Goal: Find specific page/section: Find specific page/section

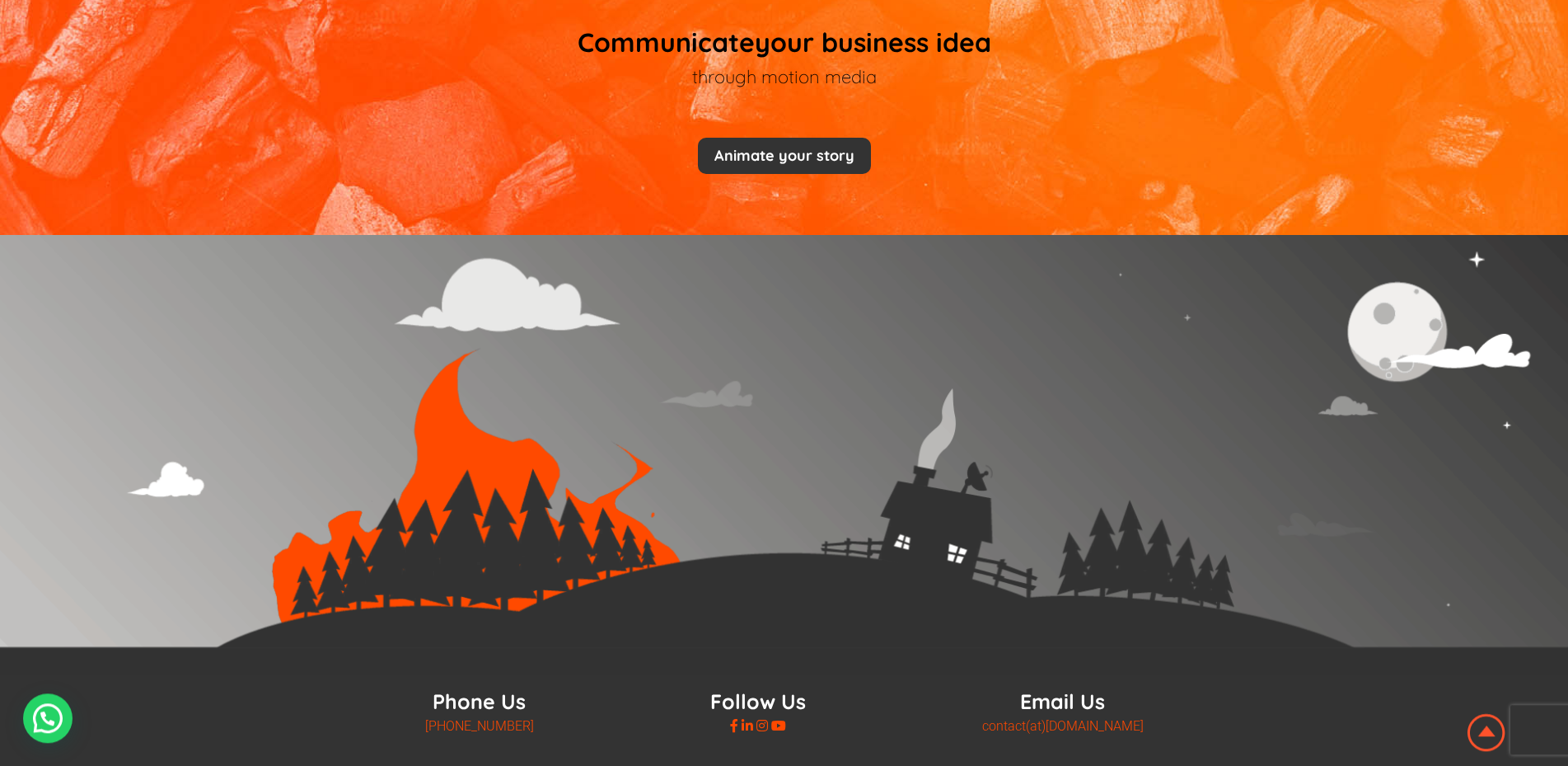
scroll to position [3492, 0]
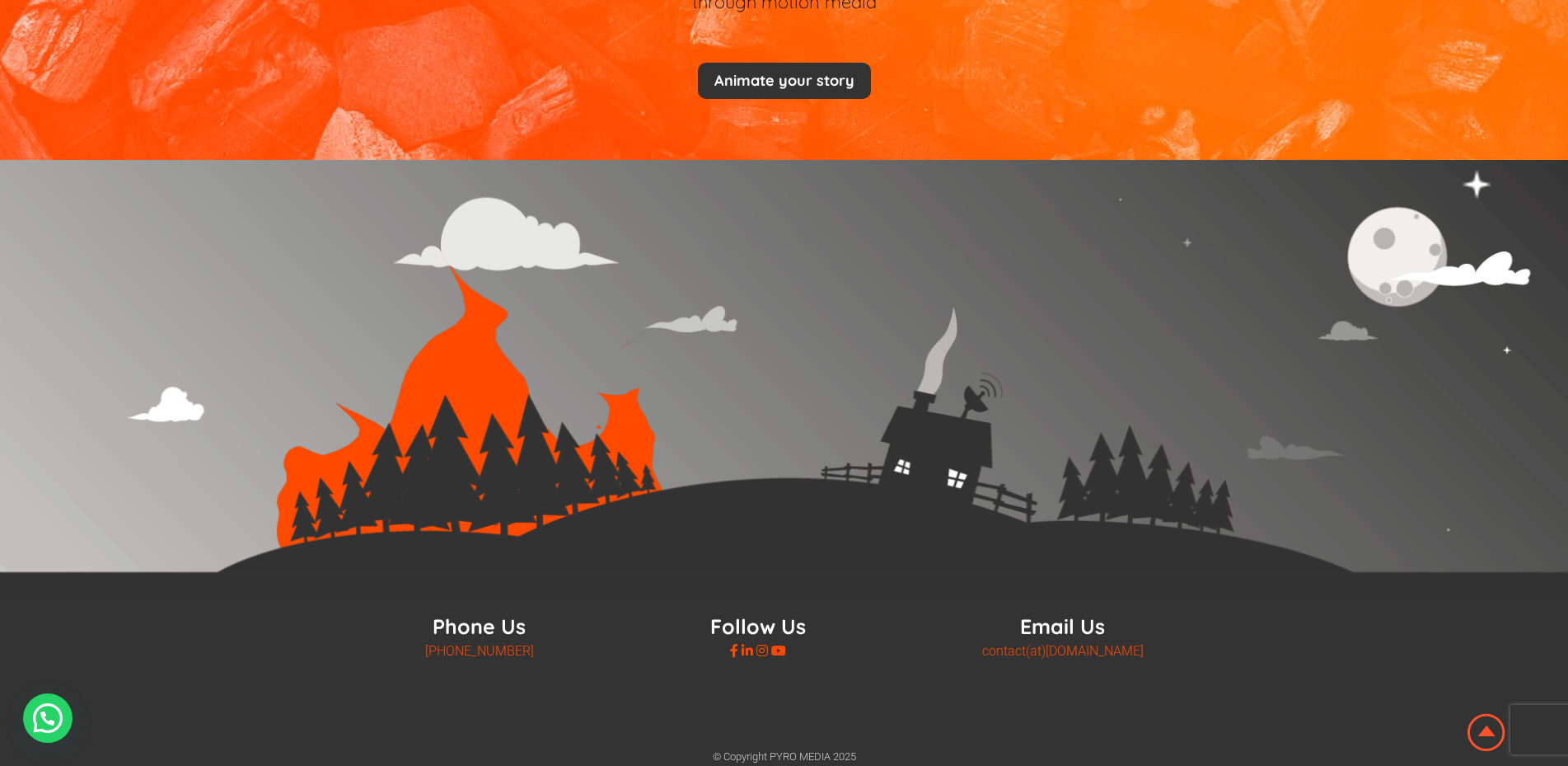
click at [1477, 728] on img at bounding box center [1486, 732] width 44 height 43
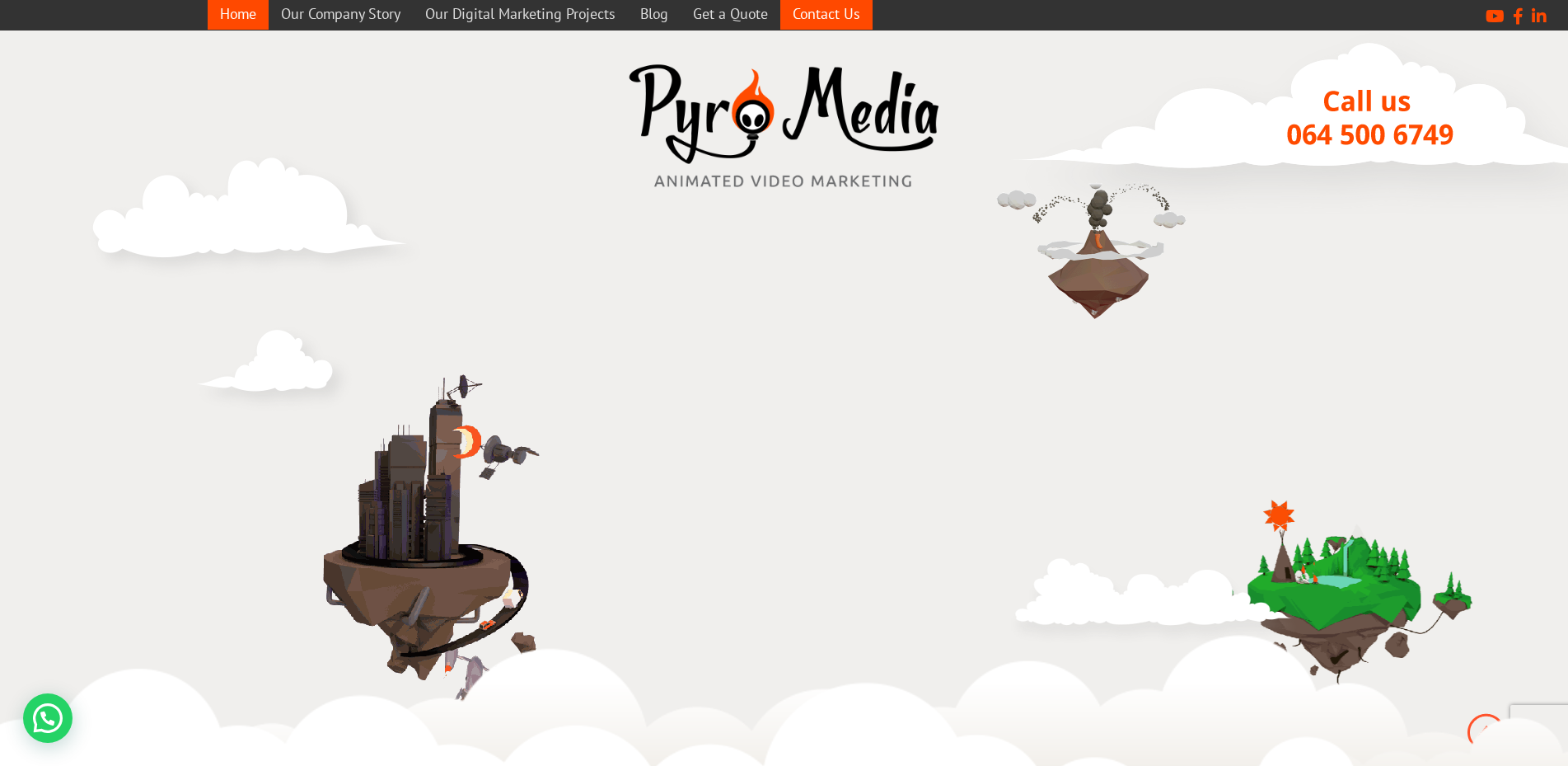
click at [849, 18] on link "Contact Us" at bounding box center [826, 13] width 92 height 33
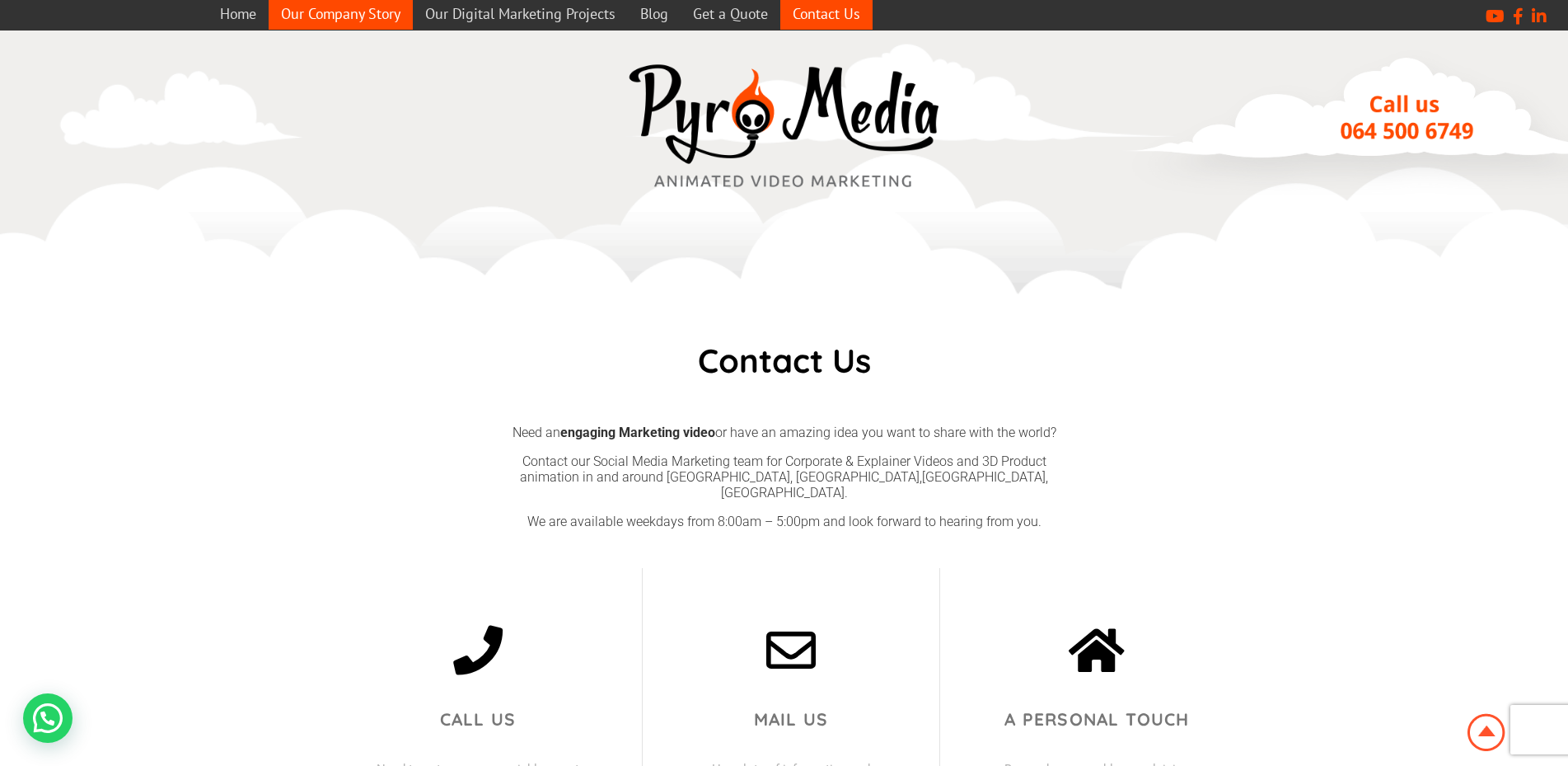
click at [327, 14] on link "Our Company Story" at bounding box center [340, 13] width 144 height 33
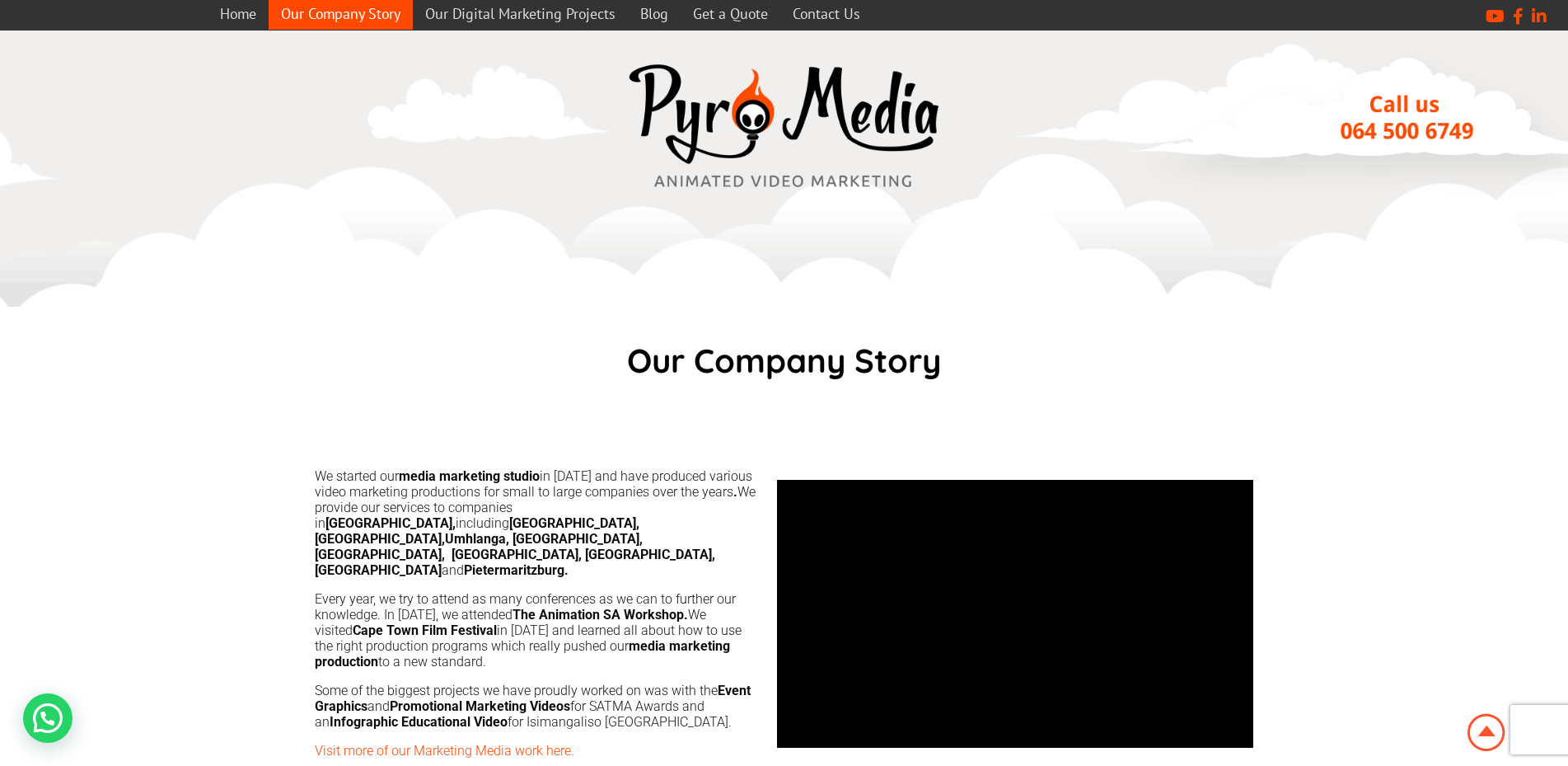
scroll to position [336, 0]
